Goal: Navigation & Orientation: Find specific page/section

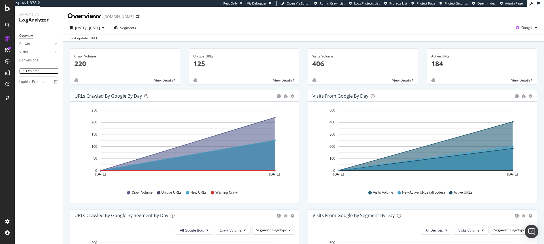
click at [28, 72] on div "URL Explorer" at bounding box center [28, 71] width 19 height 6
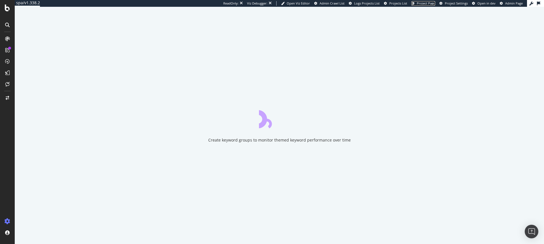
click at [426, 5] on span "Project Page" at bounding box center [425, 3] width 18 height 4
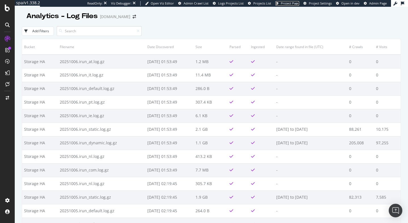
click at [289, 3] on span "Project Page" at bounding box center [290, 3] width 18 height 4
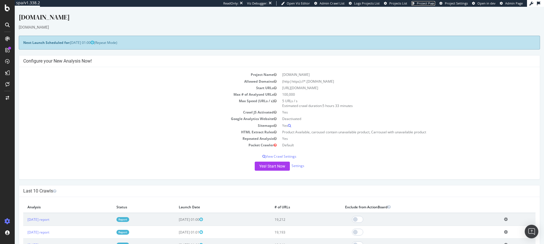
click at [425, 5] on span "Project Page" at bounding box center [425, 3] width 18 height 4
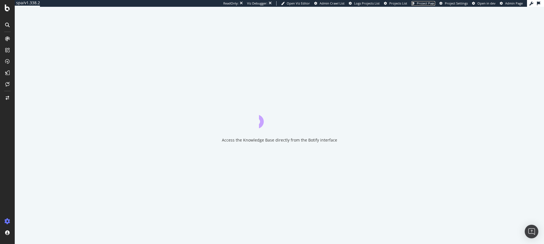
click at [428, 5] on span "Project Page" at bounding box center [425, 3] width 18 height 4
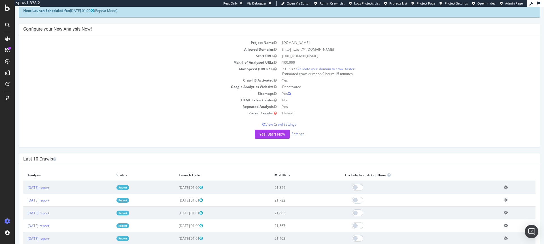
scroll to position [38, 0]
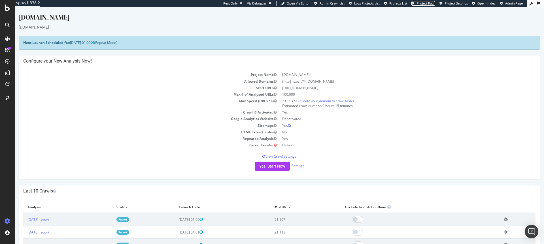
click at [431, 3] on span "Project Page" at bounding box center [425, 3] width 18 height 4
